Goal: Check status

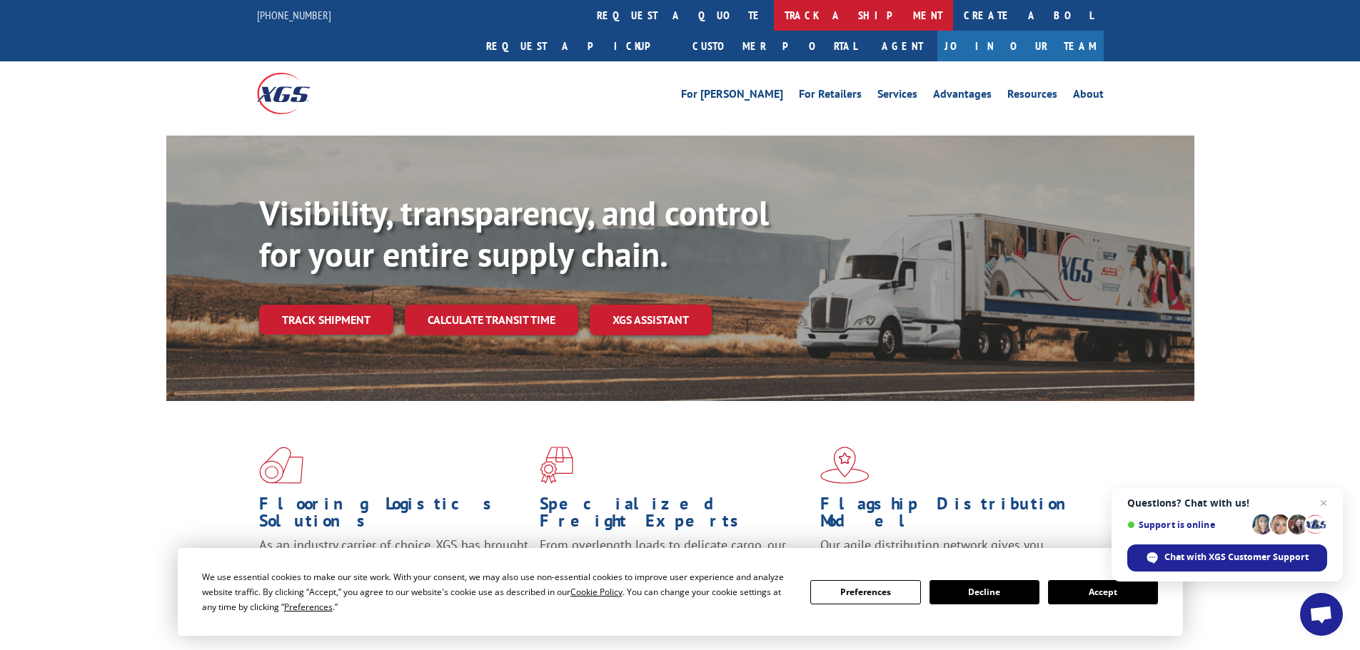
click at [774, 16] on link "track a shipment" at bounding box center [863, 15] width 179 height 31
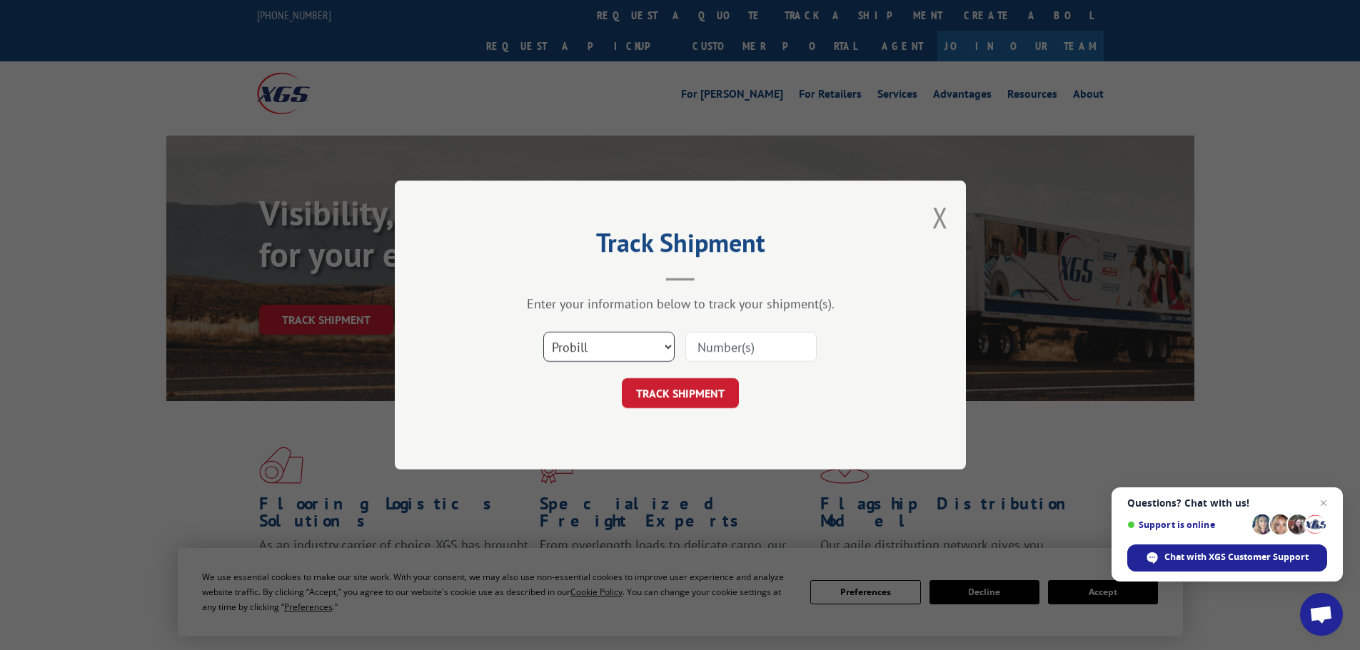
click at [651, 355] on select "Select category... Probill BOL PO" at bounding box center [608, 347] width 131 height 30
select select "po"
click at [543, 333] on select "Select category... Probill BOL PO" at bounding box center [608, 347] width 131 height 30
click at [727, 341] on input at bounding box center [750, 347] width 131 height 30
paste input "26531620"
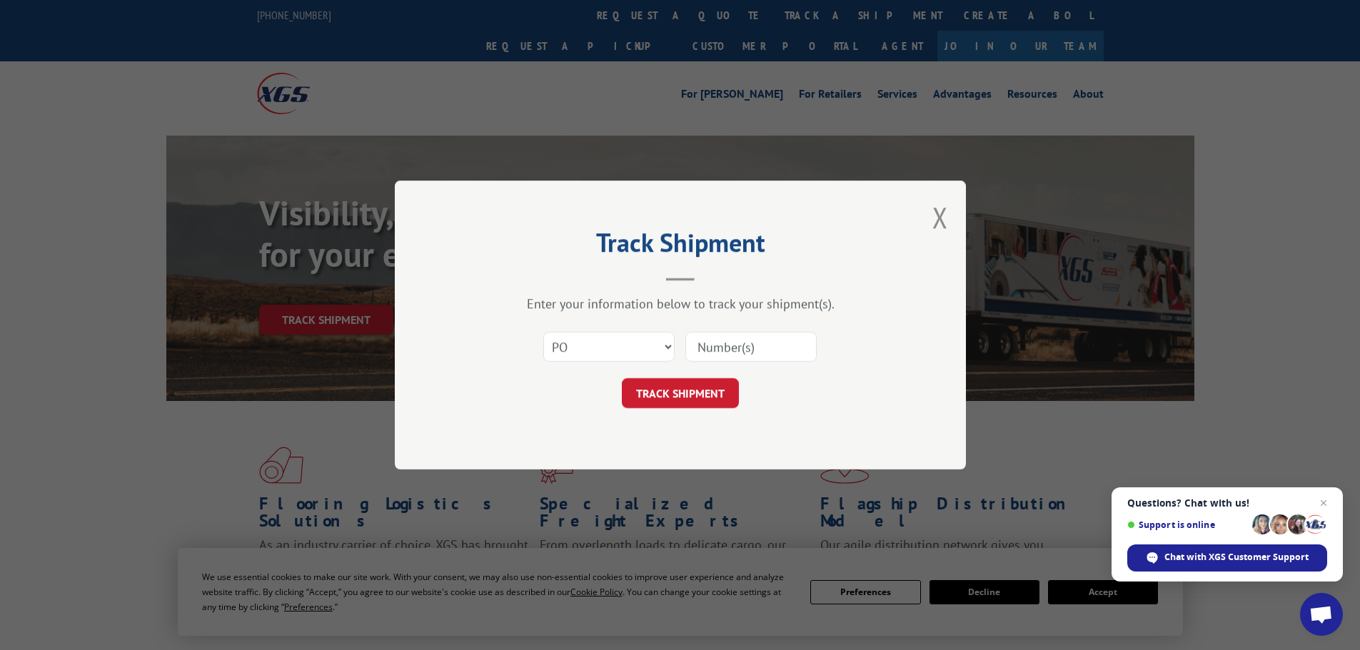
type input "26531620"
click button "TRACK SHIPMENT" at bounding box center [680, 393] width 117 height 30
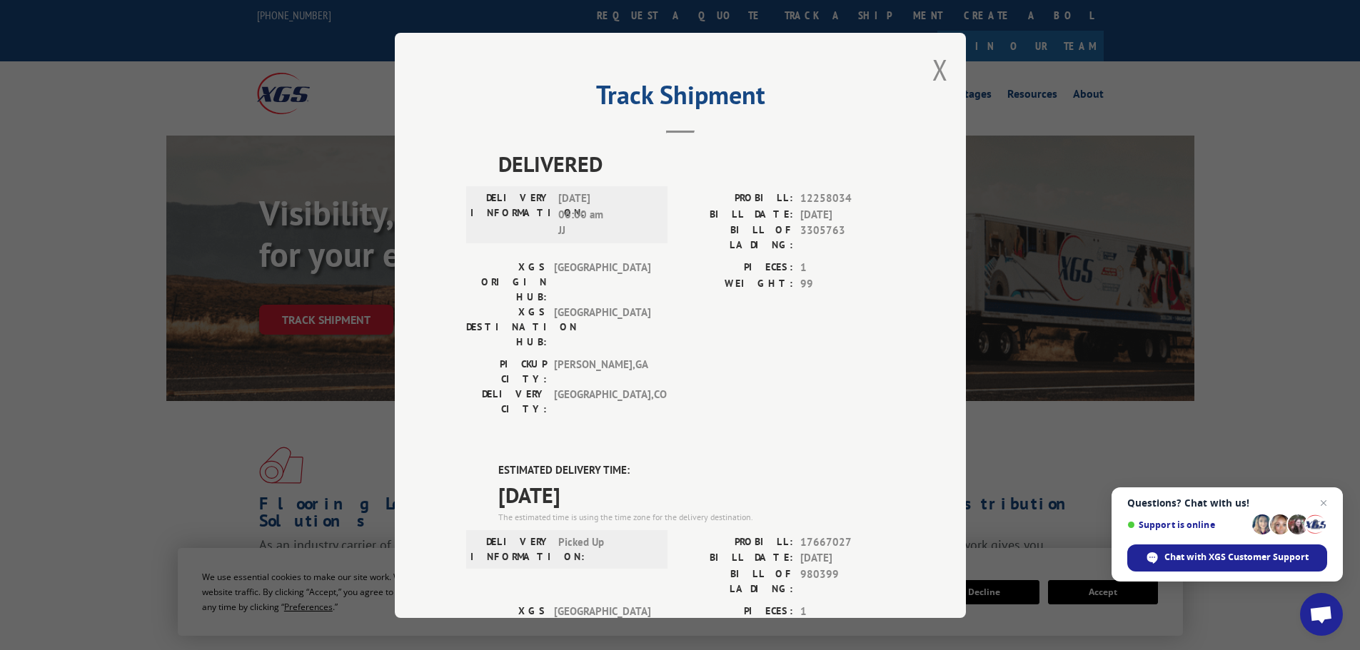
click at [943, 67] on div "Track Shipment DELIVERED DELIVERY INFORMATION: [DATE] 06:00 am [PERSON_NAME]: 1…" at bounding box center [680, 326] width 571 height 586
click at [934, 70] on button "Close modal" at bounding box center [941, 70] width 16 height 38
